Goal: Find contact information: Find contact information

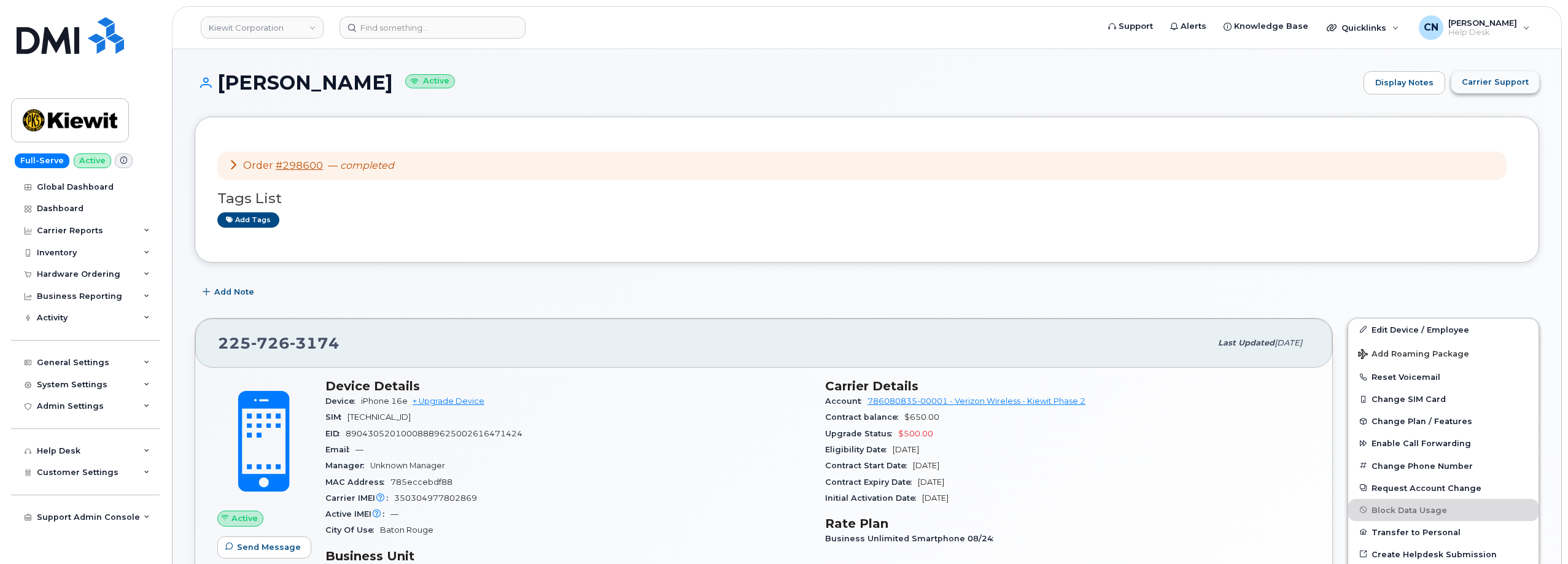
click at [1503, 87] on span "Carrier Support" at bounding box center [1495, 81] width 67 height 12
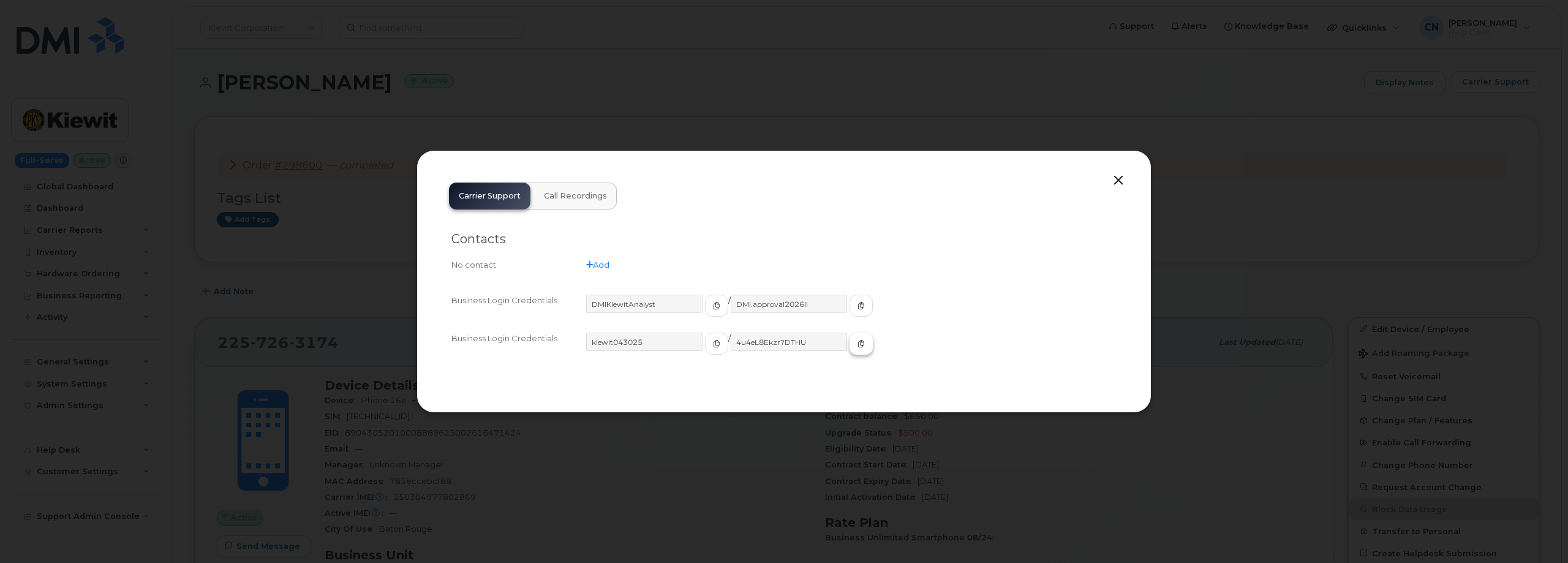
click at [856, 348] on span "button" at bounding box center [861, 344] width 11 height 11
click at [383, 249] on div at bounding box center [784, 281] width 1568 height 563
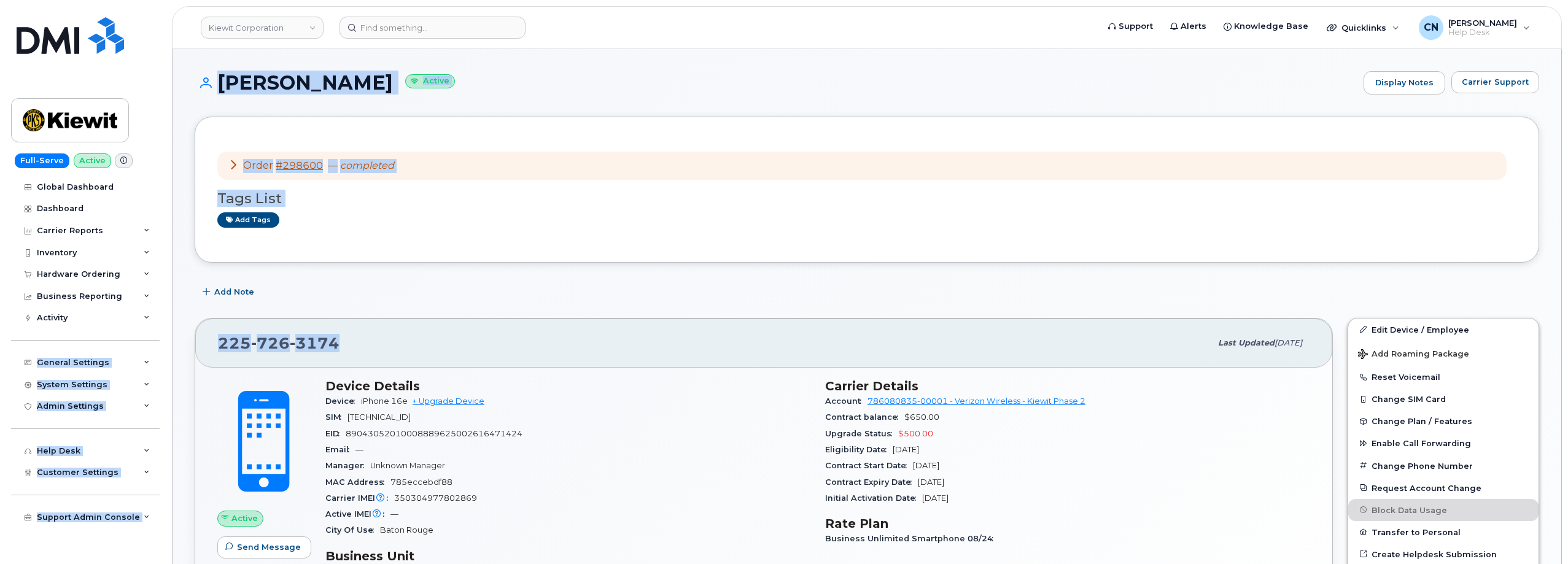
drag, startPoint x: 269, startPoint y: 322, endPoint x: 180, endPoint y: 286, distance: 96.0
copy div "Loremi Dolorsit Ametcons Adi Elitse DOE Temporin Utlabo Etdolo Magnaal Enim Adm…"
click at [334, 323] on div "[PHONE_NUMBER] Last updated [DATE]" at bounding box center [764, 343] width 1137 height 49
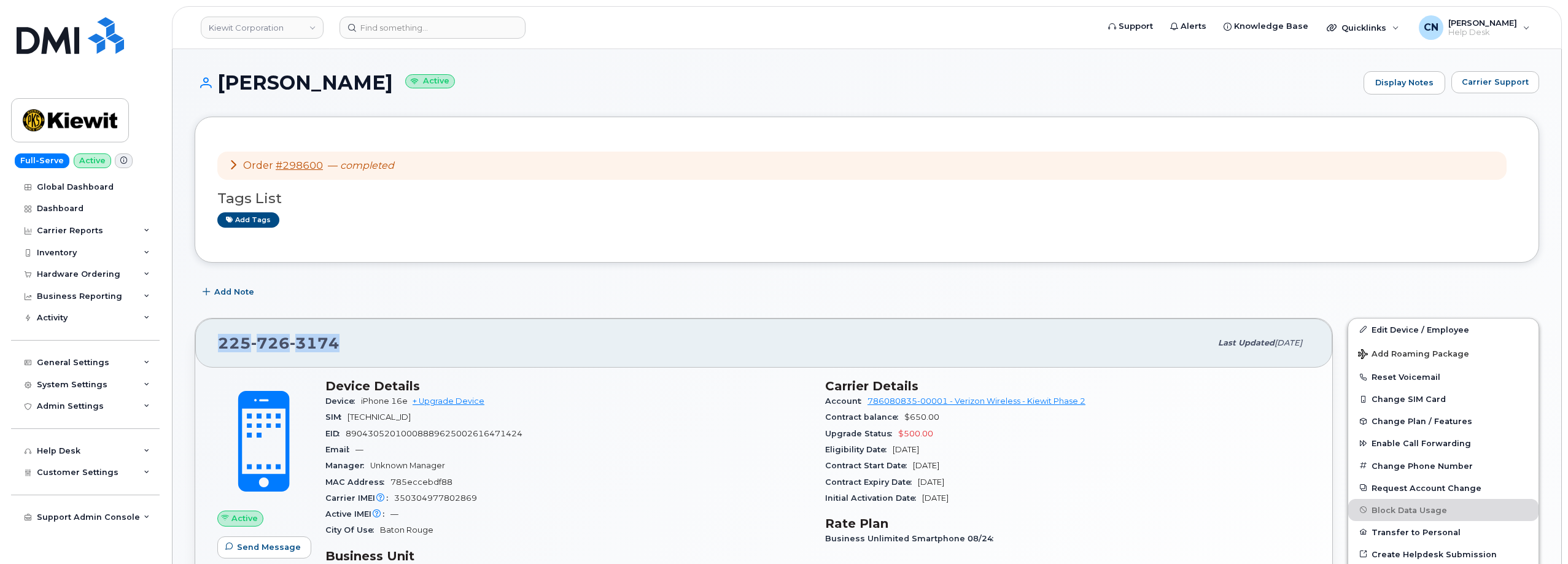
drag, startPoint x: 345, startPoint y: 345, endPoint x: 220, endPoint y: 355, distance: 125.4
click at [220, 355] on div "[PHONE_NUMBER]" at bounding box center [714, 343] width 993 height 26
copy span "[PHONE_NUMBER]"
